Goal: Task Accomplishment & Management: Manage account settings

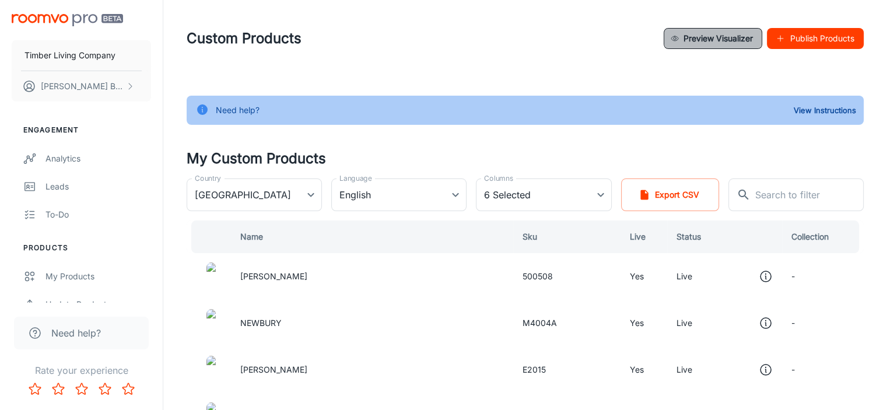
click at [724, 41] on button "Preview Visualizer" at bounding box center [713, 38] width 99 height 21
click at [716, 45] on button "Preview Visualizer" at bounding box center [713, 38] width 99 height 21
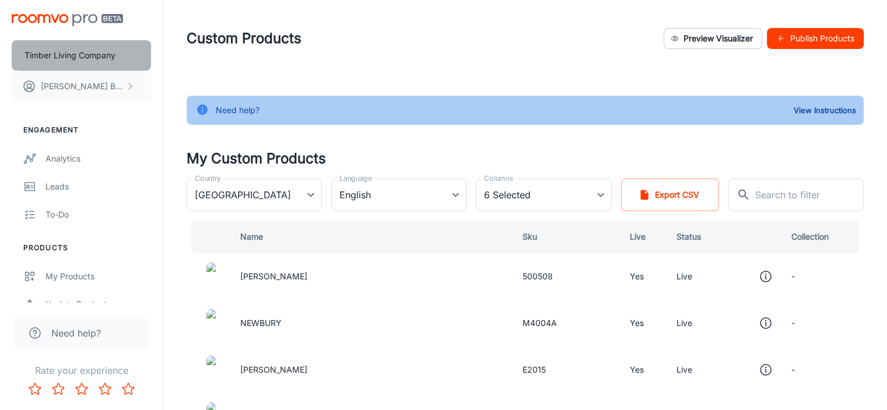
click at [110, 63] on button "Timber Living Company" at bounding box center [81, 55] width 139 height 30
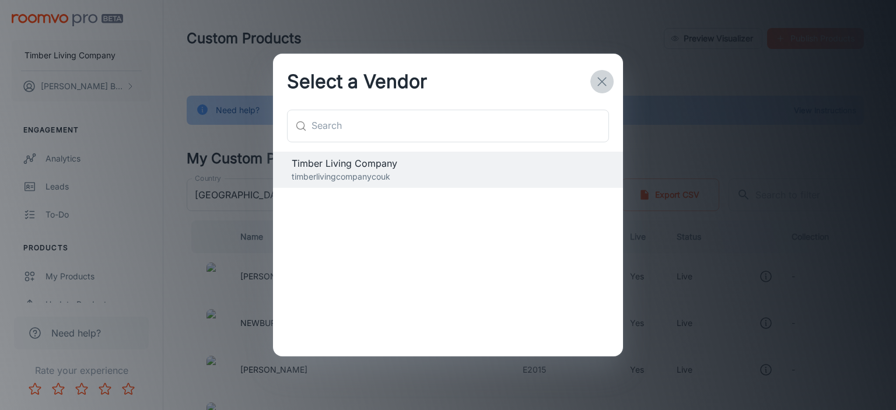
click at [598, 82] on icon "button" at bounding box center [602, 82] width 14 height 14
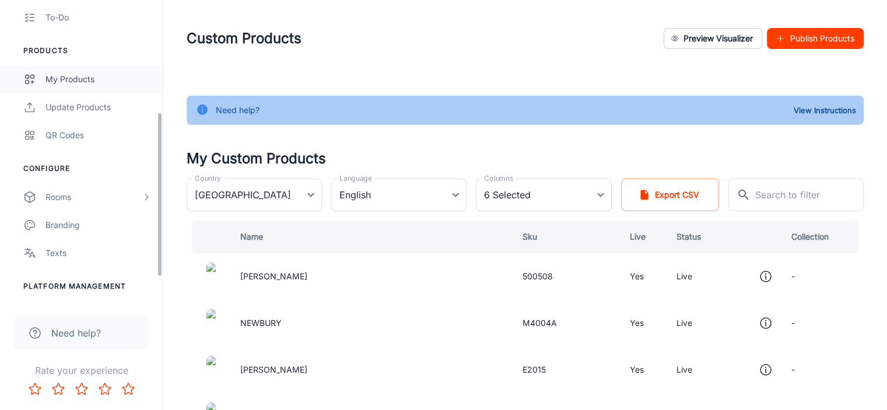
scroll to position [208, 0]
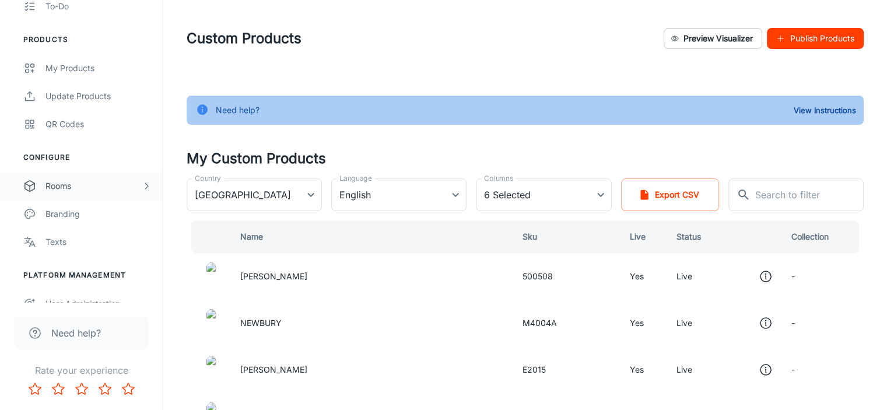
click at [91, 191] on div "Rooms" at bounding box center [93, 186] width 96 height 13
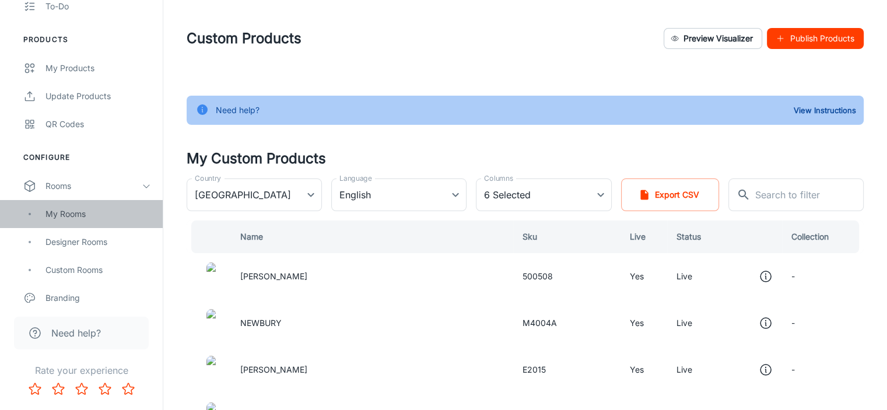
click at [90, 222] on div "My Rooms" at bounding box center [81, 214] width 163 height 28
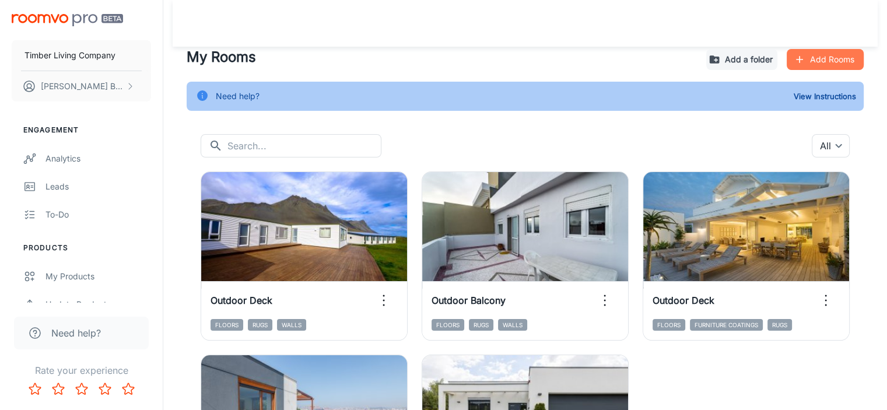
click at [831, 68] on button "Add Rooms" at bounding box center [825, 59] width 77 height 21
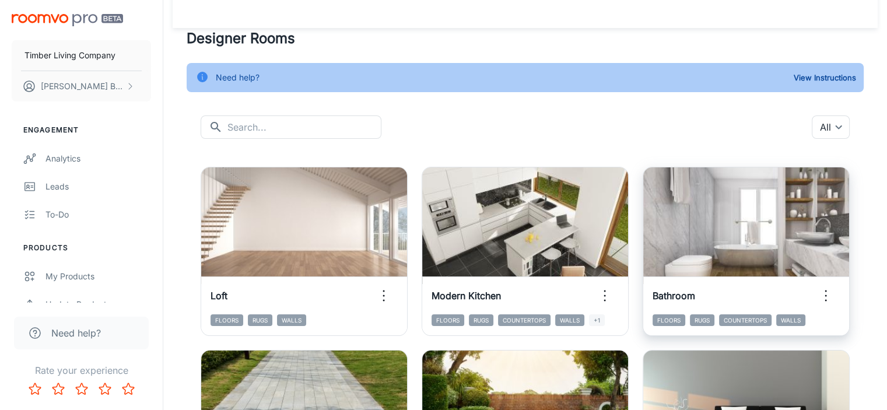
scroll to position [31, 0]
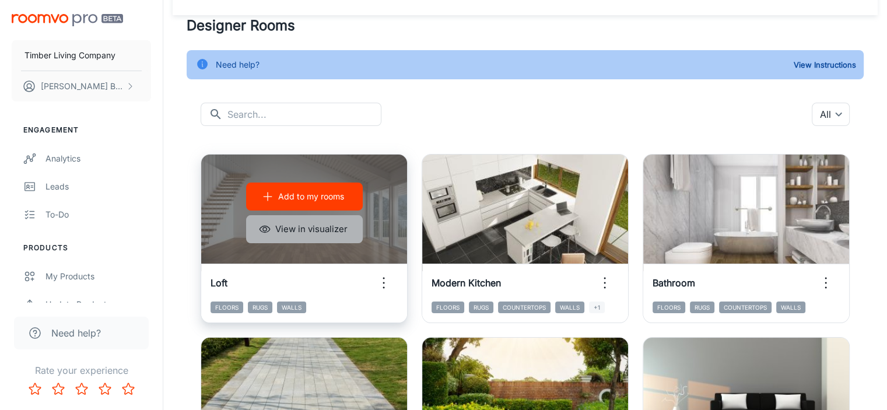
click at [291, 231] on button "View in visualizer" at bounding box center [304, 229] width 117 height 28
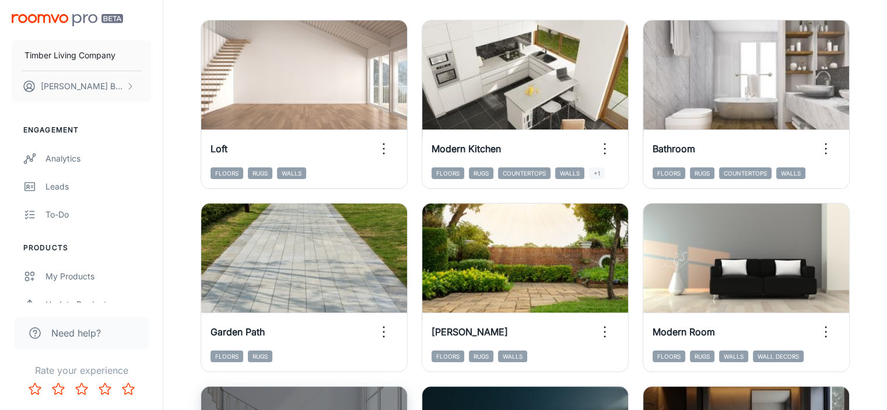
scroll to position [0, 0]
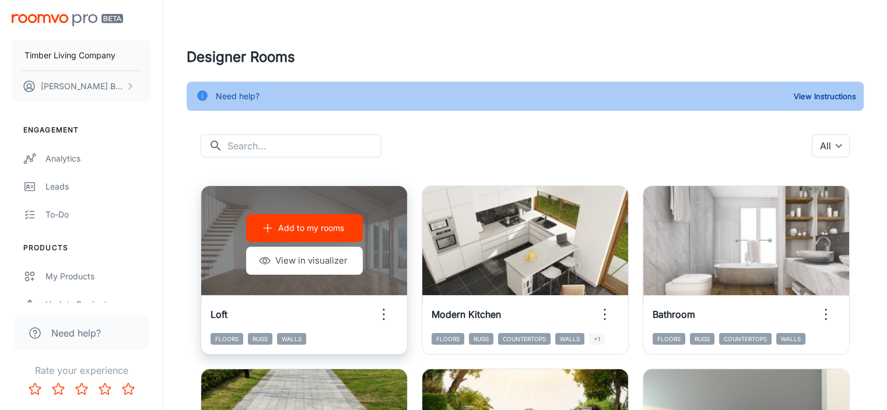
click at [303, 229] on p "Add to my rooms" at bounding box center [311, 228] width 66 height 13
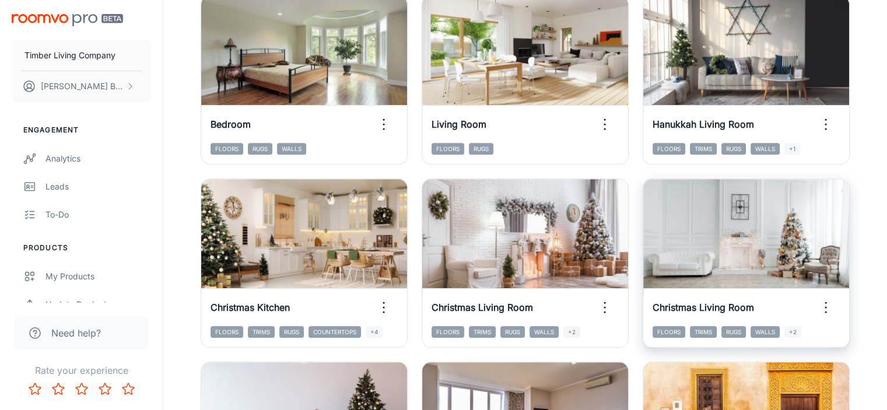
scroll to position [930, 0]
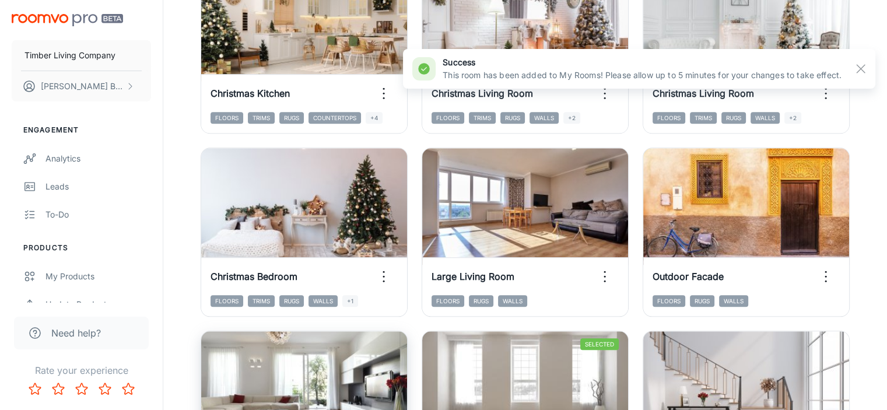
scroll to position [1063, 0]
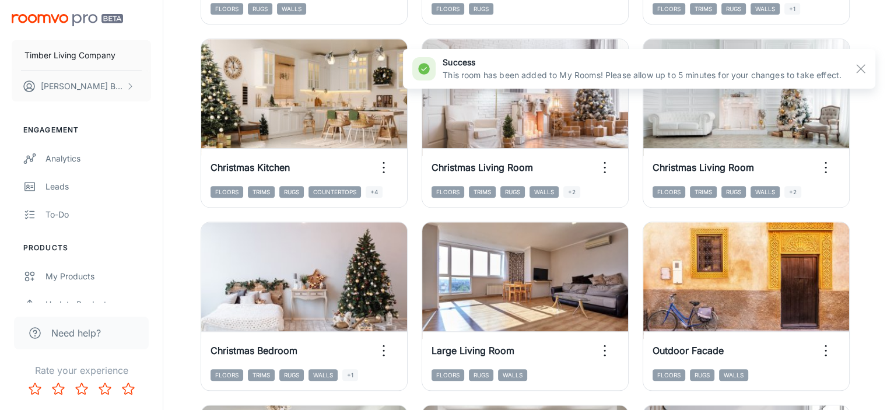
scroll to position [1158, 0]
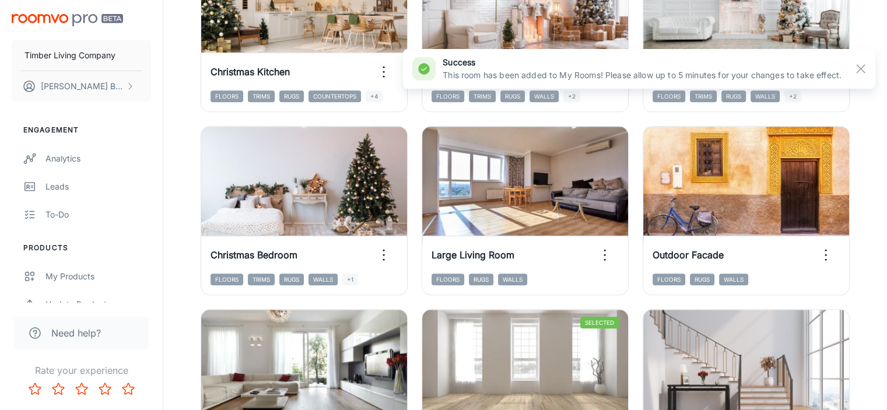
drag, startPoint x: 658, startPoint y: 178, endPoint x: 679, endPoint y: 183, distance: 21.5
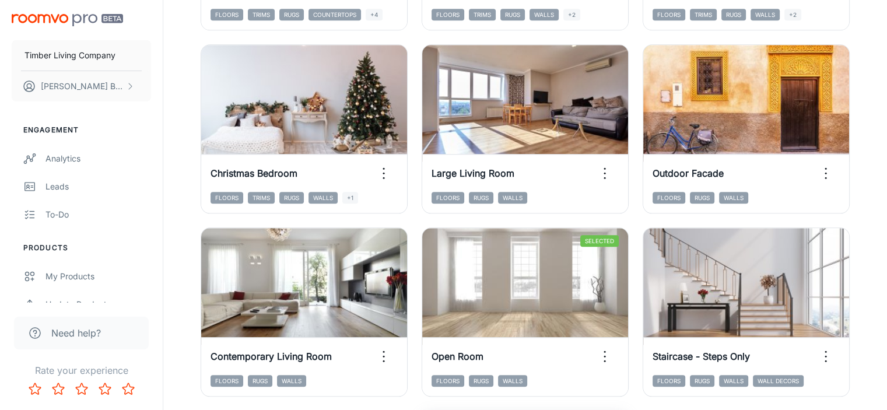
scroll to position [1325, 0]
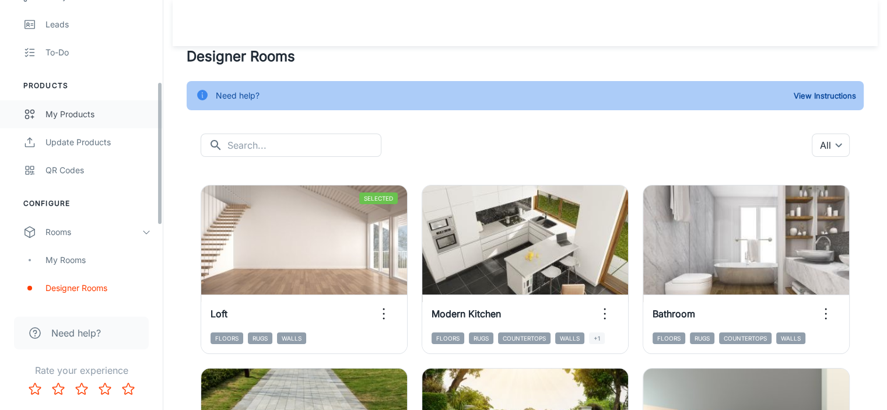
scroll to position [172, 0]
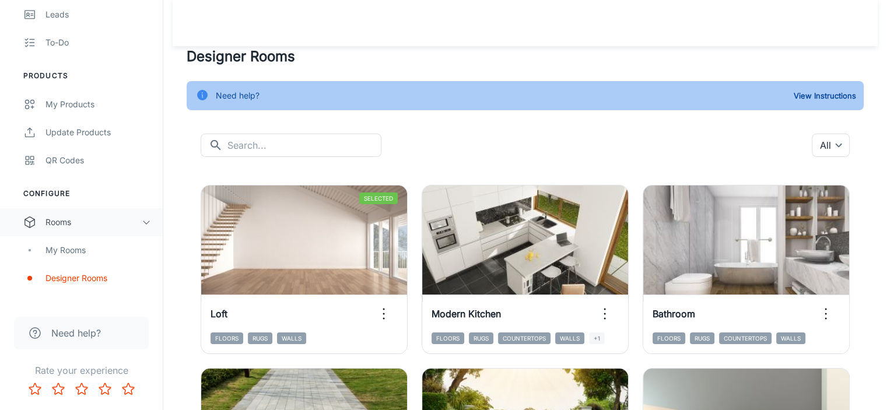
click at [69, 227] on div "Rooms" at bounding box center [93, 222] width 96 height 13
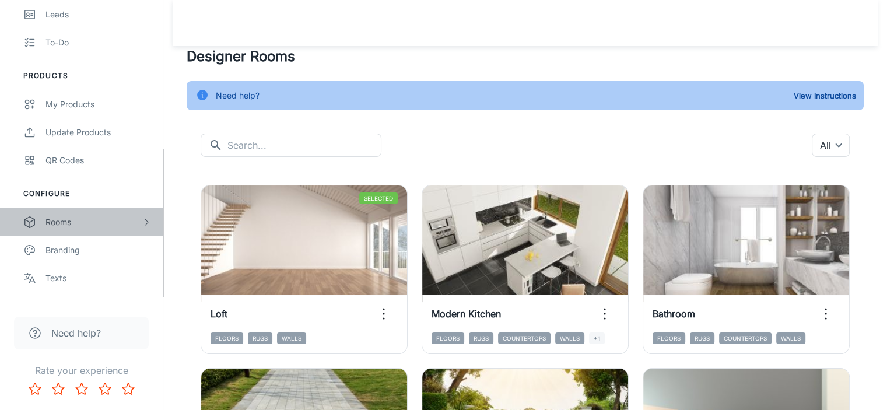
click at [68, 226] on div "Rooms" at bounding box center [93, 222] width 96 height 13
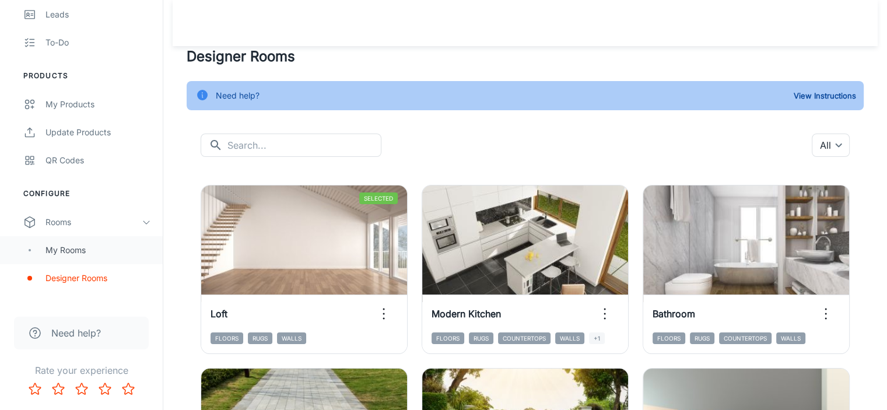
click at [68, 250] on div "My Rooms" at bounding box center [98, 250] width 106 height 13
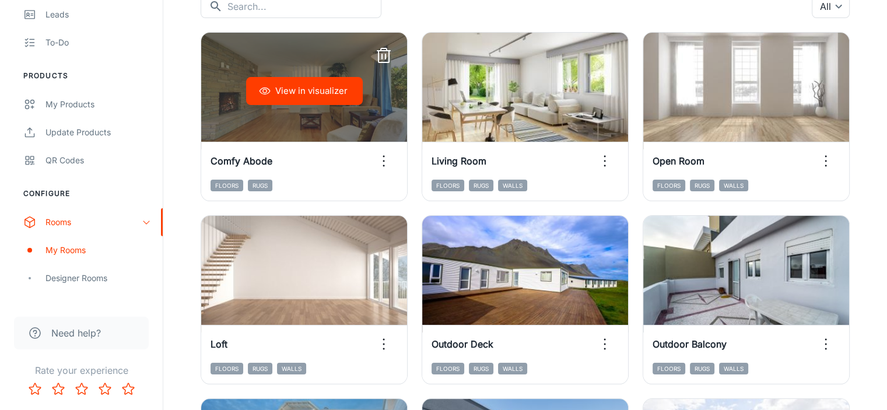
scroll to position [140, 0]
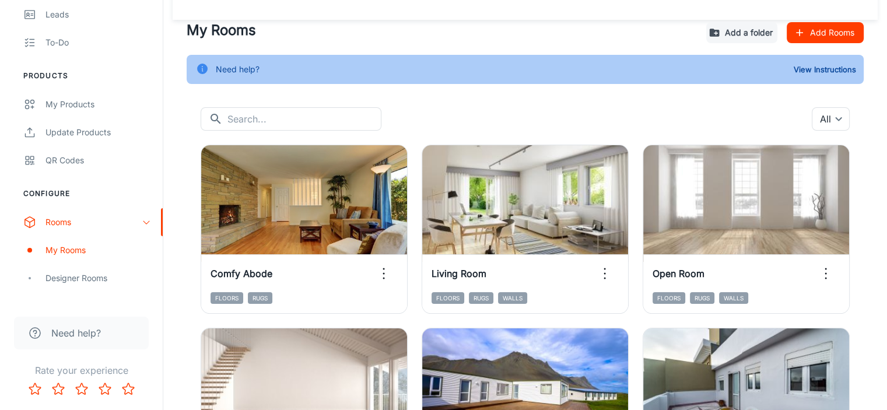
scroll to position [0, 0]
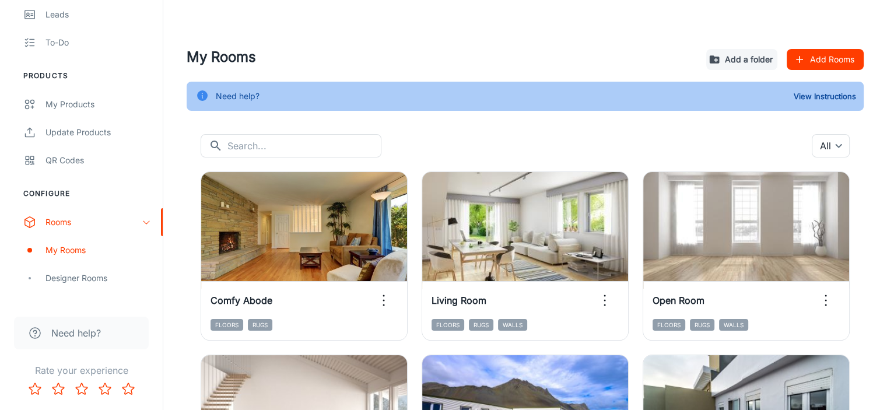
click at [830, 57] on button "Add Rooms" at bounding box center [825, 59] width 77 height 21
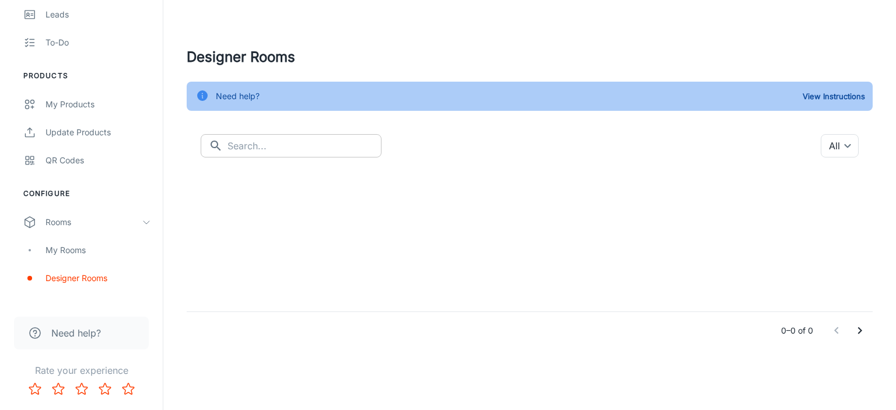
click at [298, 141] on input "text" at bounding box center [304, 145] width 154 height 23
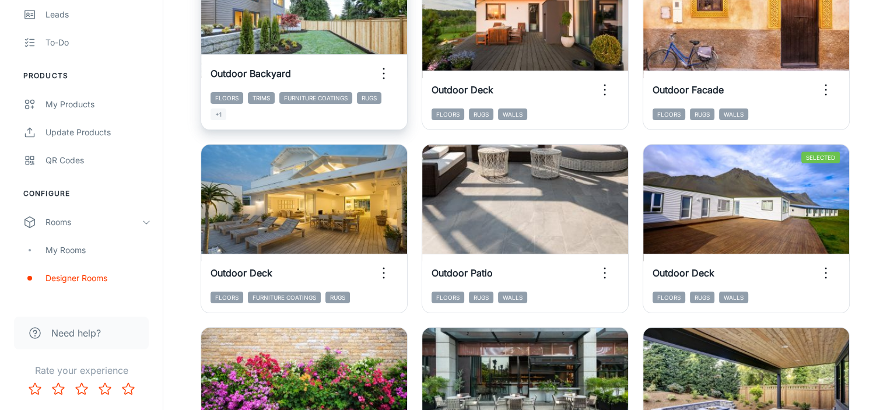
scroll to position [4, 0]
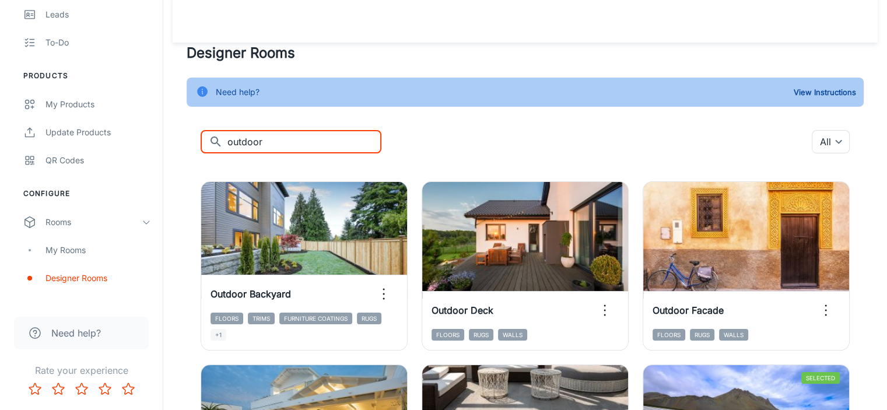
drag, startPoint x: 265, startPoint y: 149, endPoint x: 194, endPoint y: 138, distance: 71.9
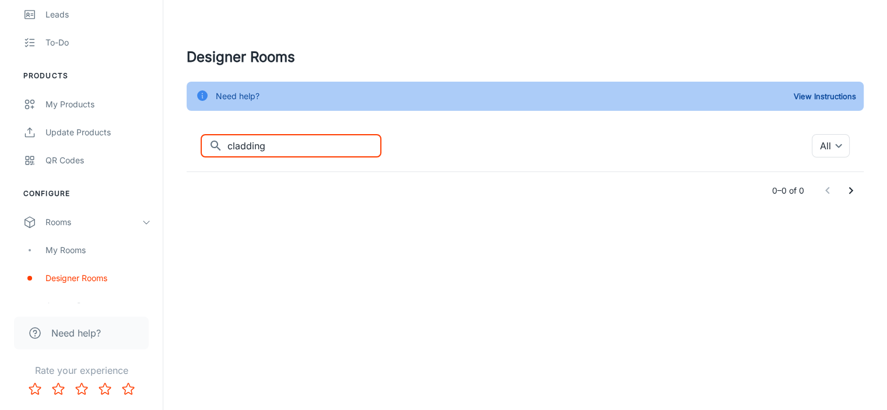
scroll to position [0, 0]
type input "c"
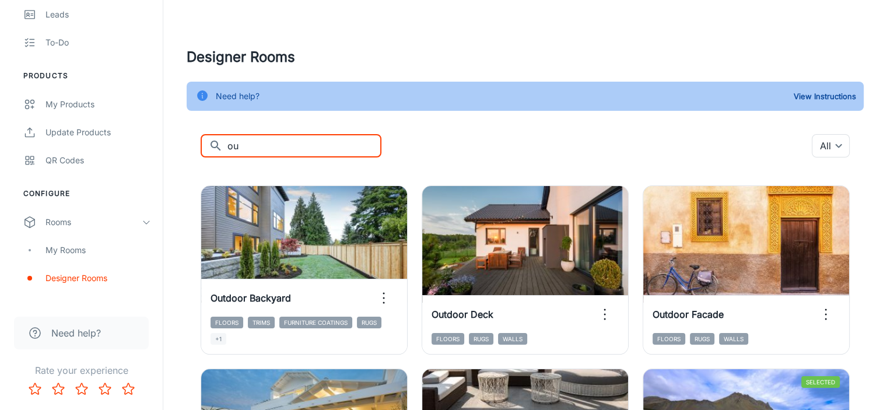
type input "o"
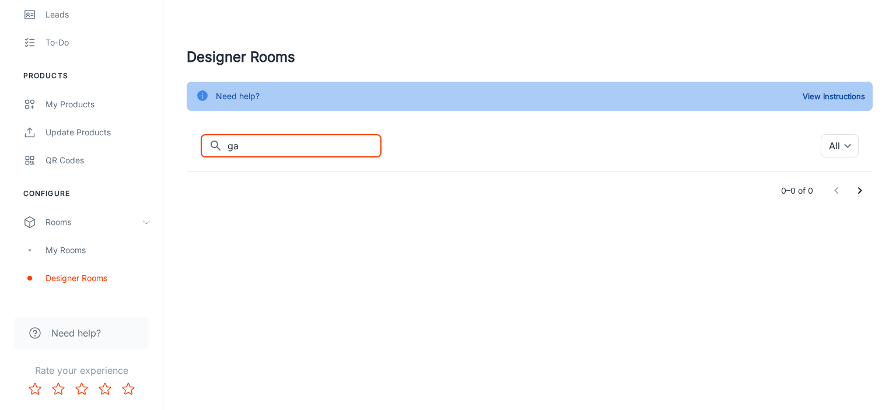
type input "g"
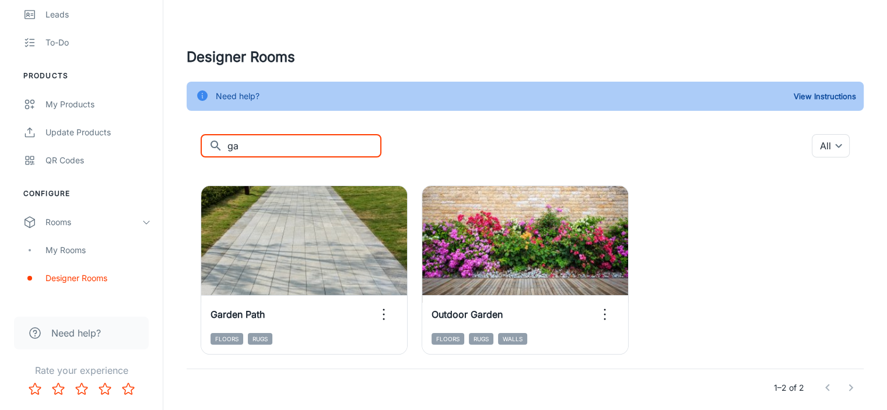
type input "g"
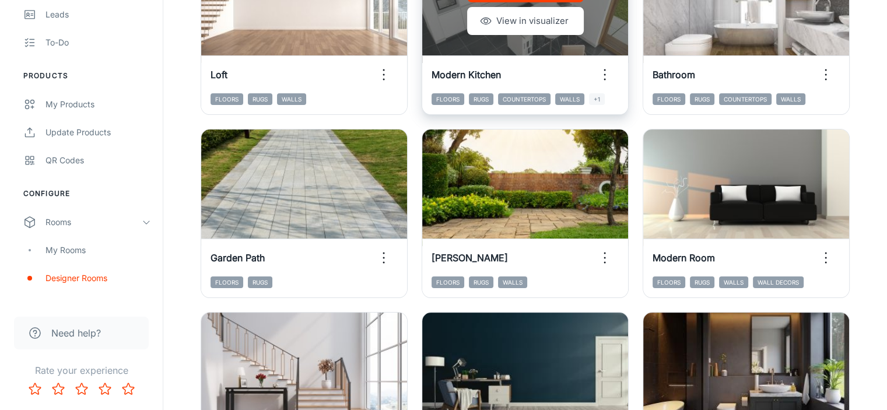
scroll to position [240, 0]
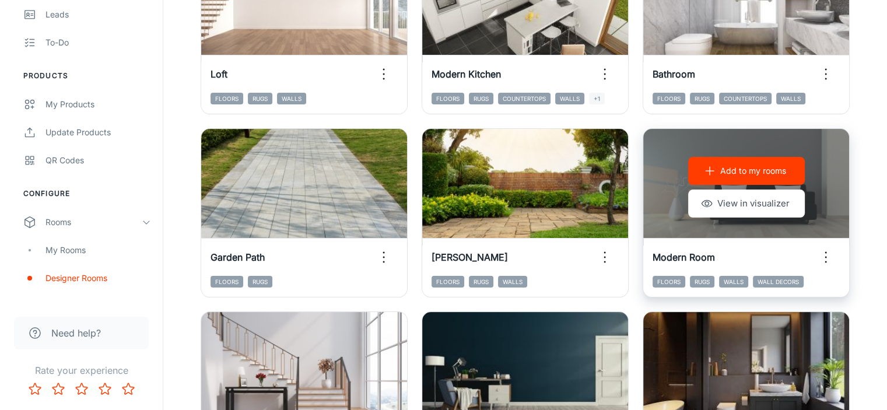
click at [720, 170] on p "Add to my rooms" at bounding box center [753, 170] width 66 height 13
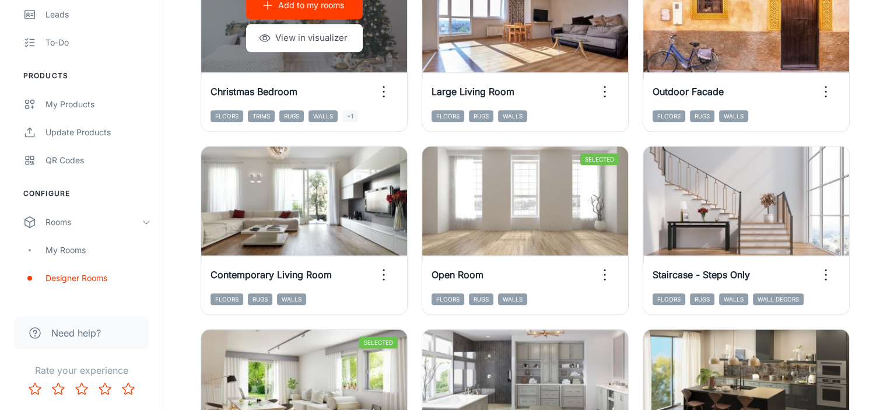
scroll to position [1325, 0]
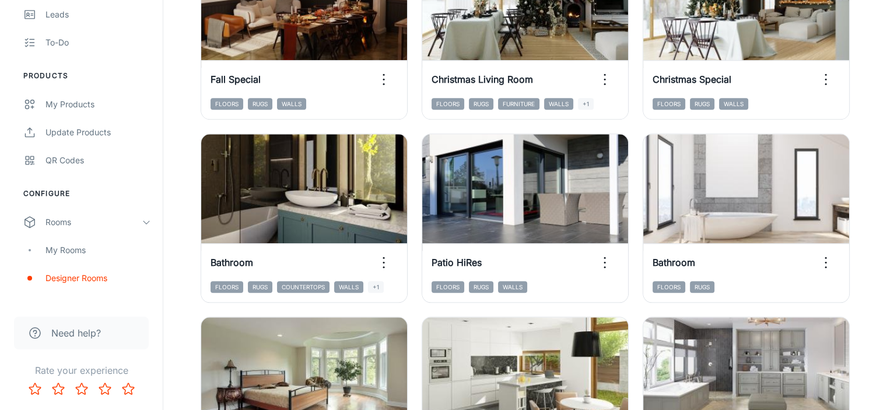
scroll to position [1149, 0]
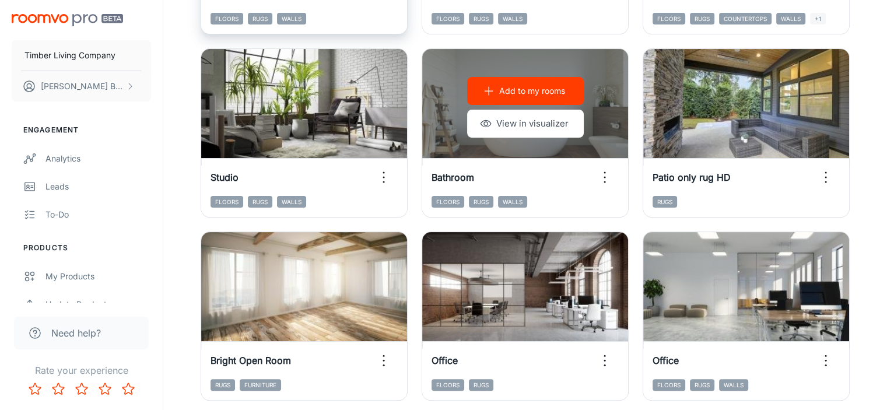
scroll to position [0, 0]
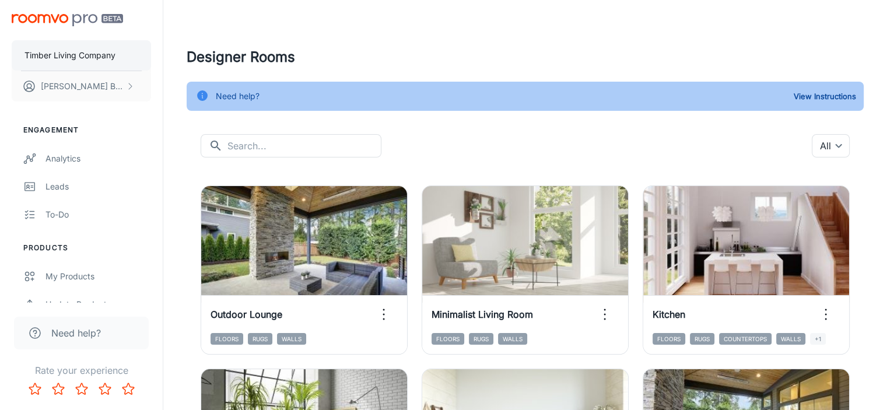
click at [67, 57] on p "Timber Living Company" at bounding box center [69, 55] width 91 height 13
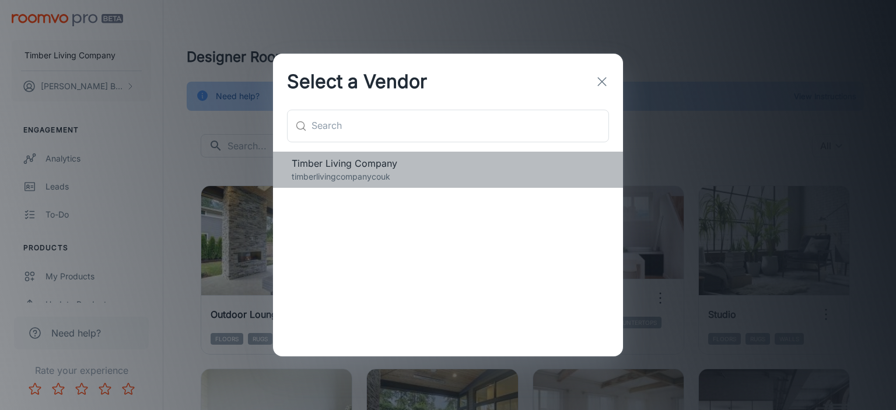
click at [368, 183] on p "timberlivingcompanycouk" at bounding box center [448, 176] width 313 height 13
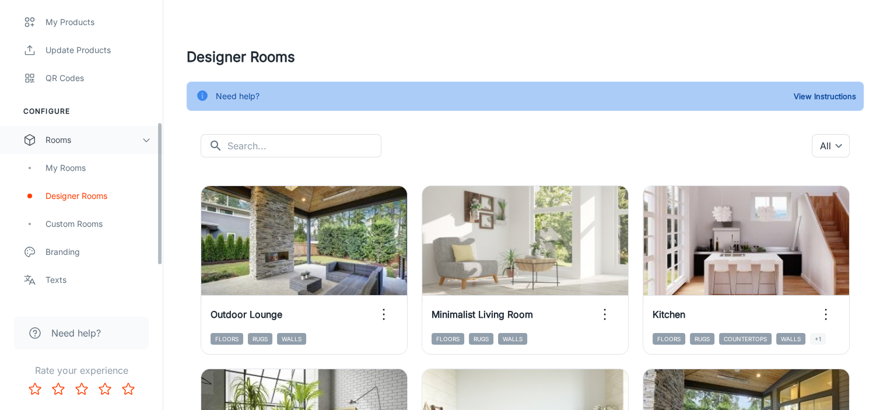
scroll to position [257, 0]
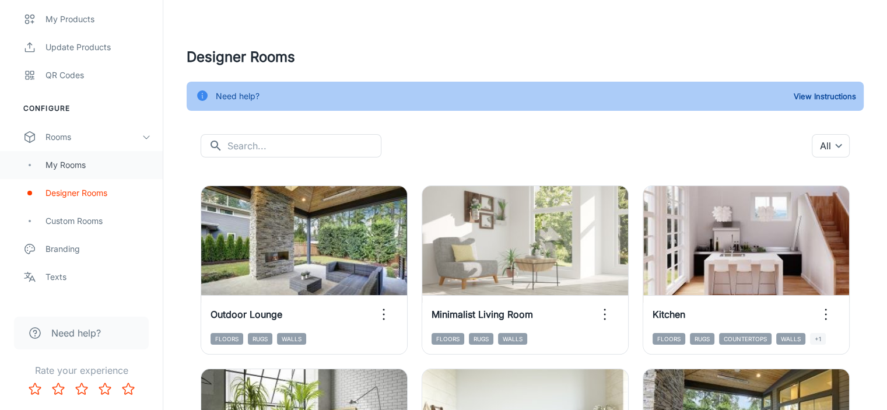
click at [70, 164] on div "My Rooms" at bounding box center [98, 165] width 106 height 13
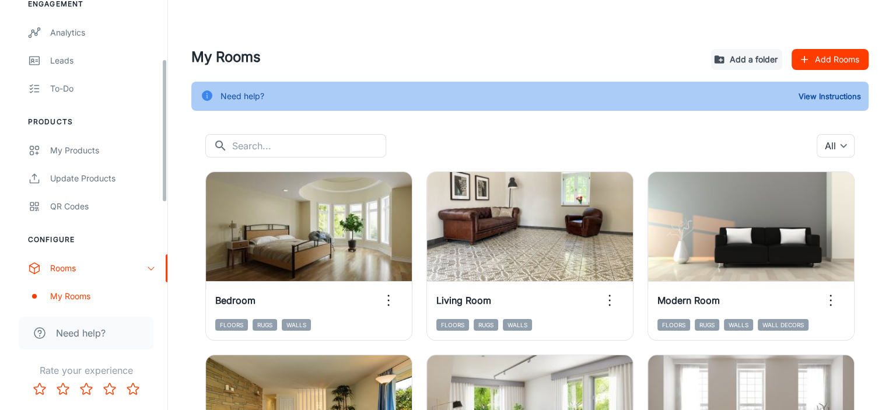
scroll to position [125, 0]
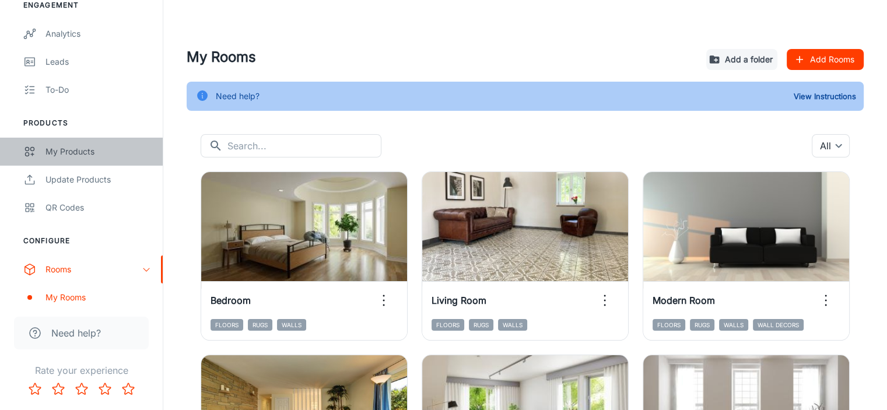
click at [65, 147] on div "My Products" at bounding box center [98, 151] width 106 height 13
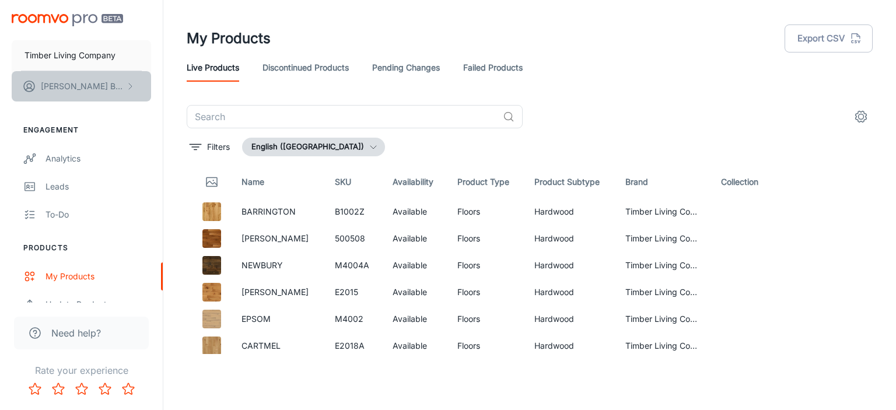
click at [84, 83] on p "[PERSON_NAME]" at bounding box center [82, 86] width 82 height 13
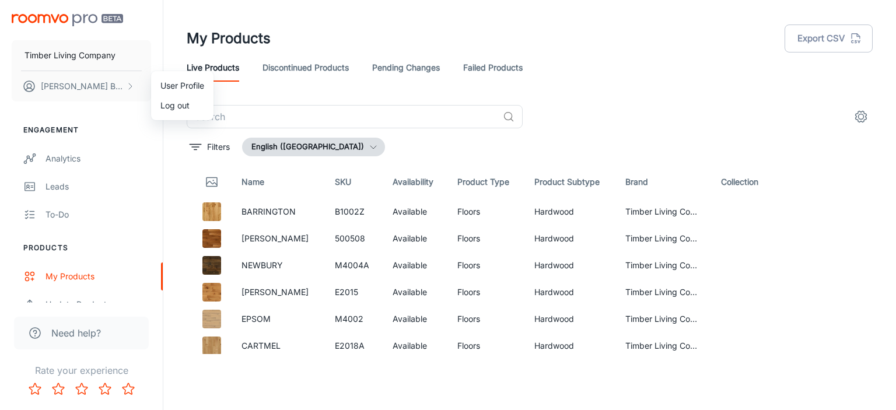
click at [87, 62] on div at bounding box center [448, 205] width 896 height 410
click at [87, 52] on p "Timber Living Company" at bounding box center [69, 55] width 91 height 13
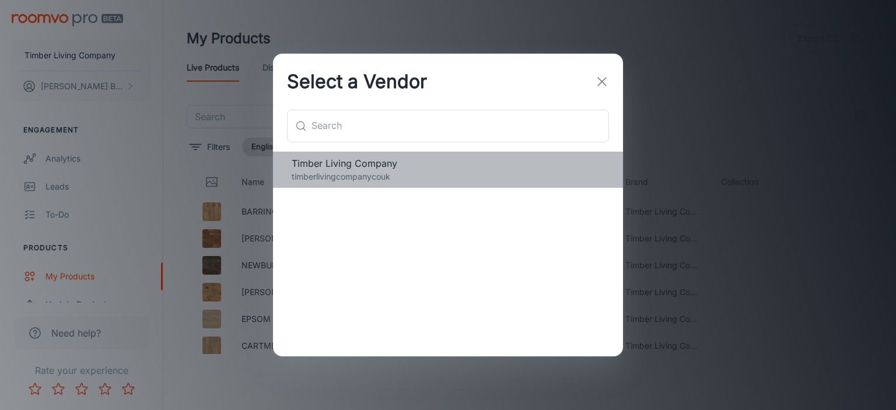
click at [444, 170] on span "Timber Living Company" at bounding box center [448, 163] width 313 height 14
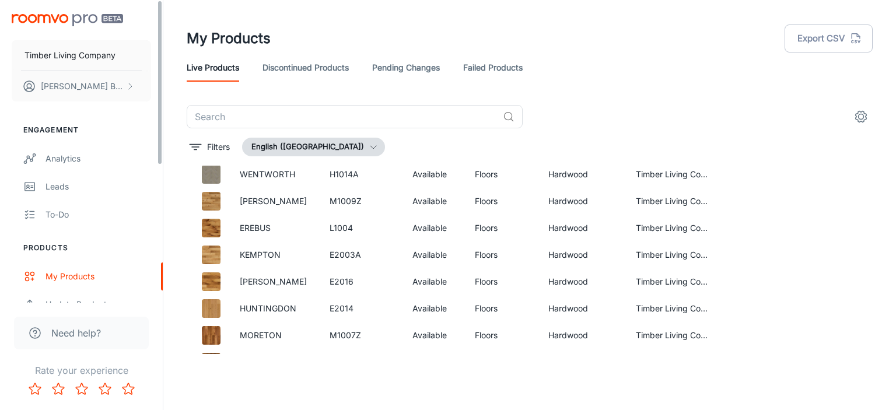
click at [65, 15] on img "scrollable content" at bounding box center [67, 20] width 111 height 12
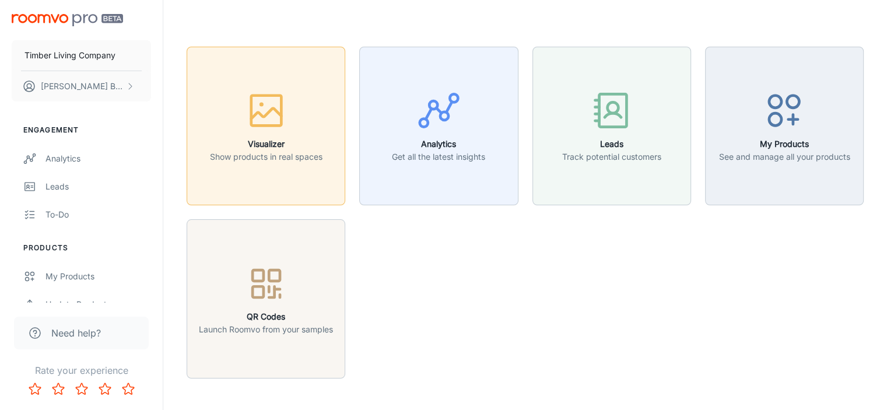
click at [290, 163] on p "Show products in real spaces" at bounding box center [266, 156] width 113 height 13
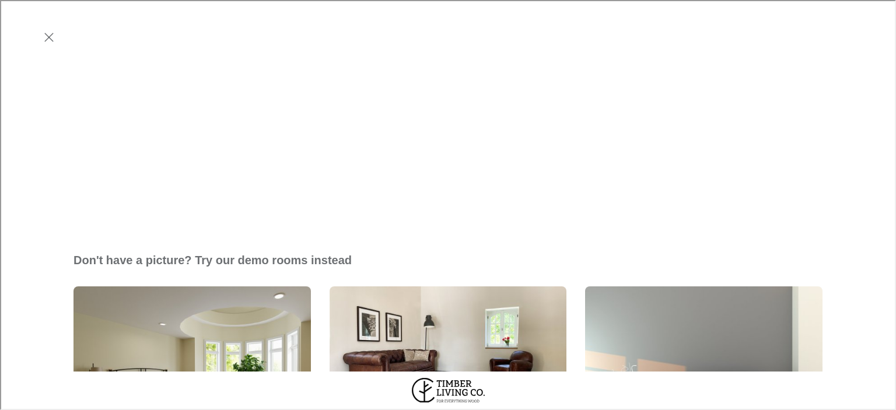
scroll to position [357, 0]
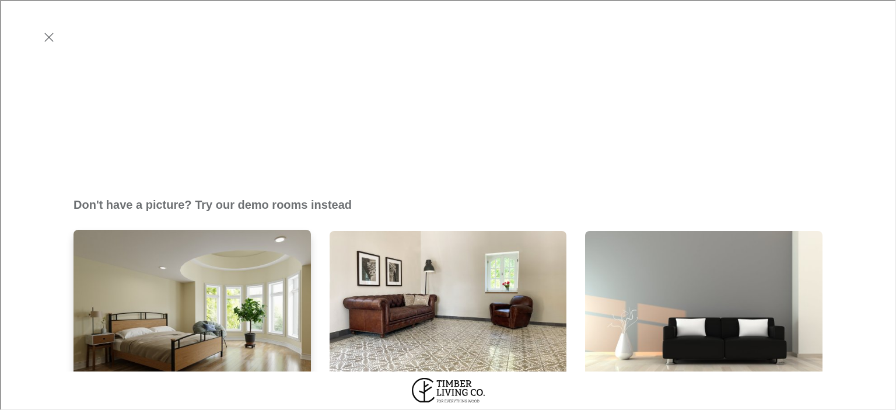
click at [205, 229] on img "Bedroom" at bounding box center [192, 319] width 240 height 181
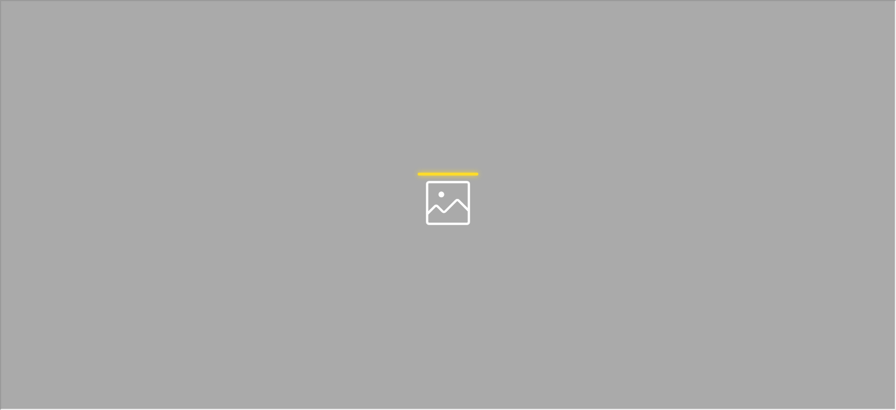
scroll to position [0, 0]
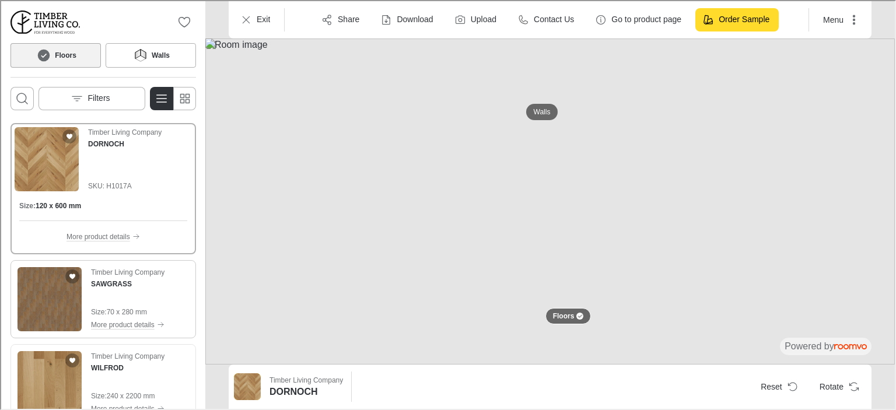
click at [48, 295] on img "See SAWGRASS in the room" at bounding box center [48, 298] width 64 height 64
